Goal: Use online tool/utility: Utilize a website feature to perform a specific function

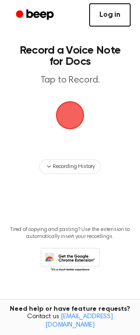
click at [124, 10] on link "Log in" at bounding box center [109, 14] width 41 height 23
click at [82, 121] on span "button" at bounding box center [70, 115] width 26 height 26
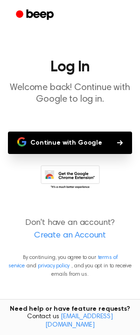
click at [67, 144] on button "Continue with Google" at bounding box center [70, 142] width 124 height 22
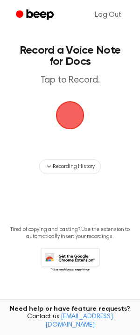
click at [80, 118] on span "button" at bounding box center [70, 115] width 28 height 28
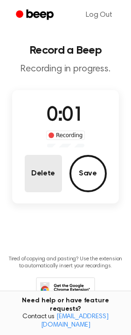
click at [44, 180] on button "Delete" at bounding box center [43, 173] width 37 height 37
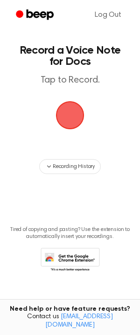
click at [73, 109] on span "button" at bounding box center [70, 115] width 26 height 26
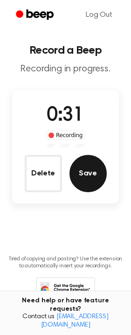
click at [86, 183] on button "Save" at bounding box center [87, 173] width 37 height 37
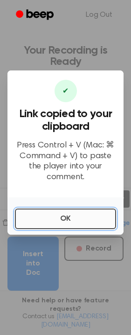
click at [75, 211] on button "OK" at bounding box center [65, 218] width 101 height 21
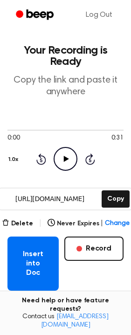
click at [67, 154] on icon "Play Audio" at bounding box center [66, 159] width 24 height 24
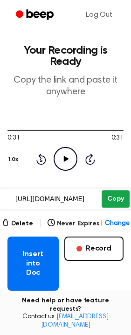
click at [117, 195] on button "Copy" at bounding box center [116, 198] width 28 height 17
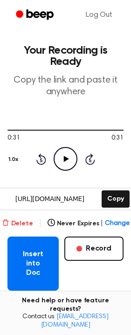
click at [24, 222] on button "Delete" at bounding box center [17, 224] width 31 height 10
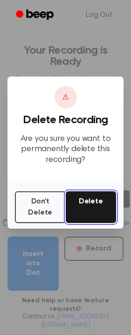
click at [74, 202] on button "Delete" at bounding box center [91, 207] width 51 height 32
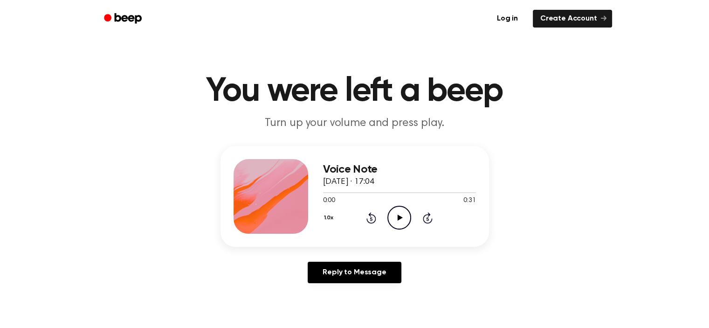
click at [401, 220] on icon "Play Audio" at bounding box center [399, 218] width 24 height 24
click at [400, 221] on icon "Pause Audio" at bounding box center [399, 218] width 24 height 24
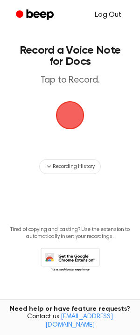
click at [110, 13] on link "Log Out" at bounding box center [107, 15] width 45 height 22
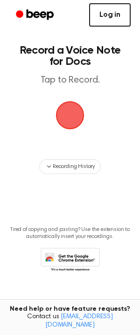
click at [114, 19] on link "Log in" at bounding box center [109, 14] width 41 height 23
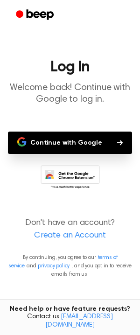
click at [73, 139] on button "Continue with Google" at bounding box center [70, 142] width 124 height 22
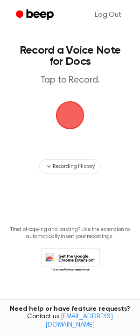
click at [75, 121] on span "button" at bounding box center [70, 115] width 26 height 26
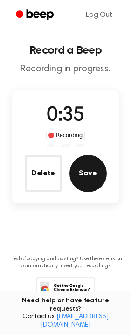
click at [90, 164] on button "Save" at bounding box center [87, 173] width 37 height 37
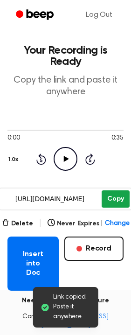
click at [119, 198] on button "Copy" at bounding box center [116, 198] width 28 height 17
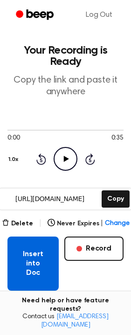
click at [38, 252] on button "Insert into Doc" at bounding box center [32, 263] width 51 height 54
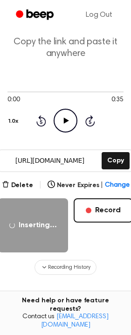
scroll to position [58, 0]
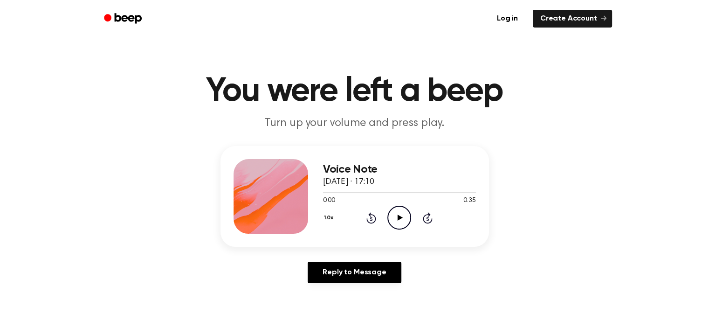
click at [399, 215] on icon at bounding box center [400, 217] width 5 height 6
click at [397, 220] on icon "Play Audio" at bounding box center [399, 218] width 24 height 24
